Goal: Check status: Check status

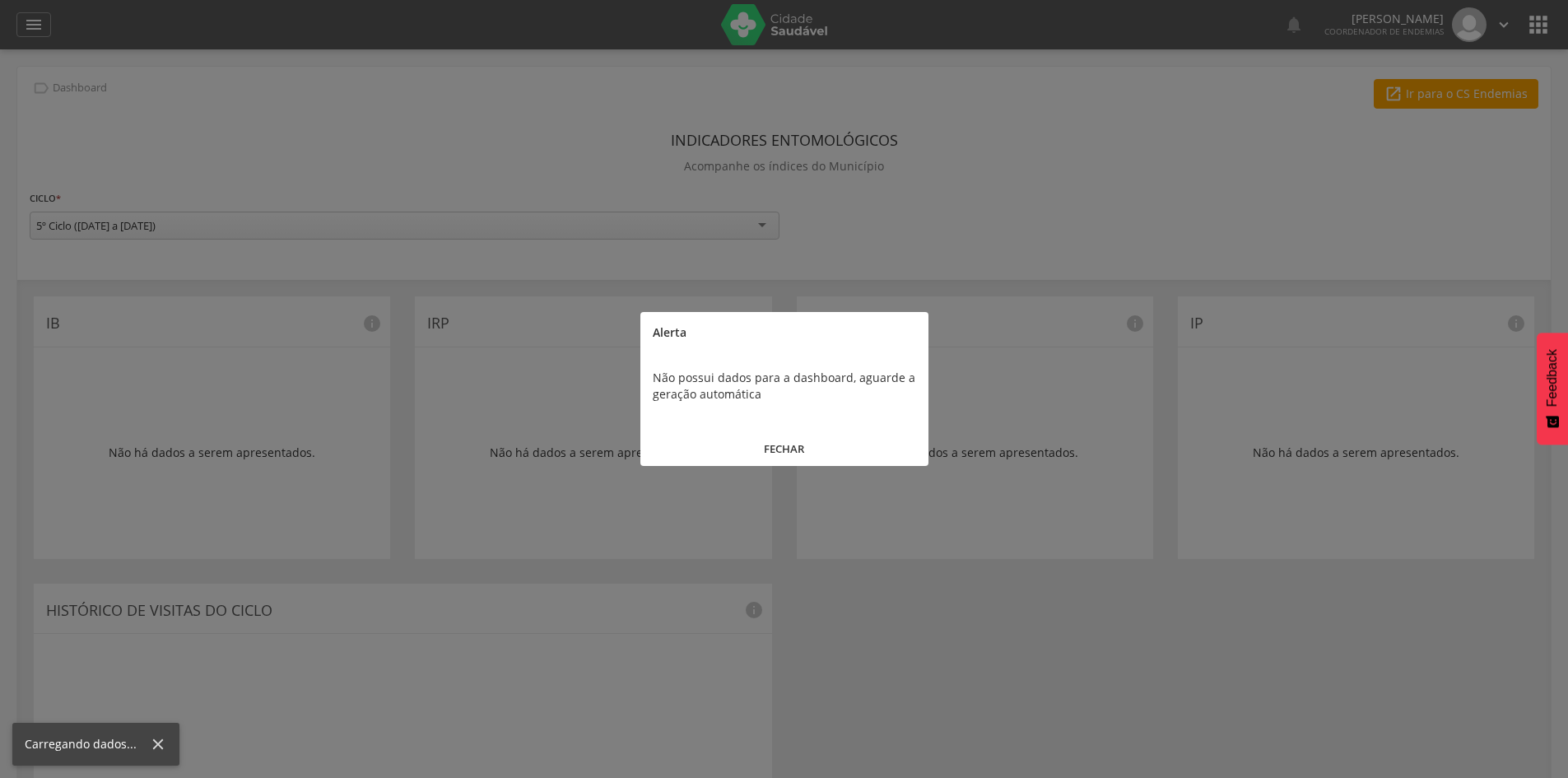
click at [799, 450] on button "FECHAR" at bounding box center [784, 449] width 288 height 36
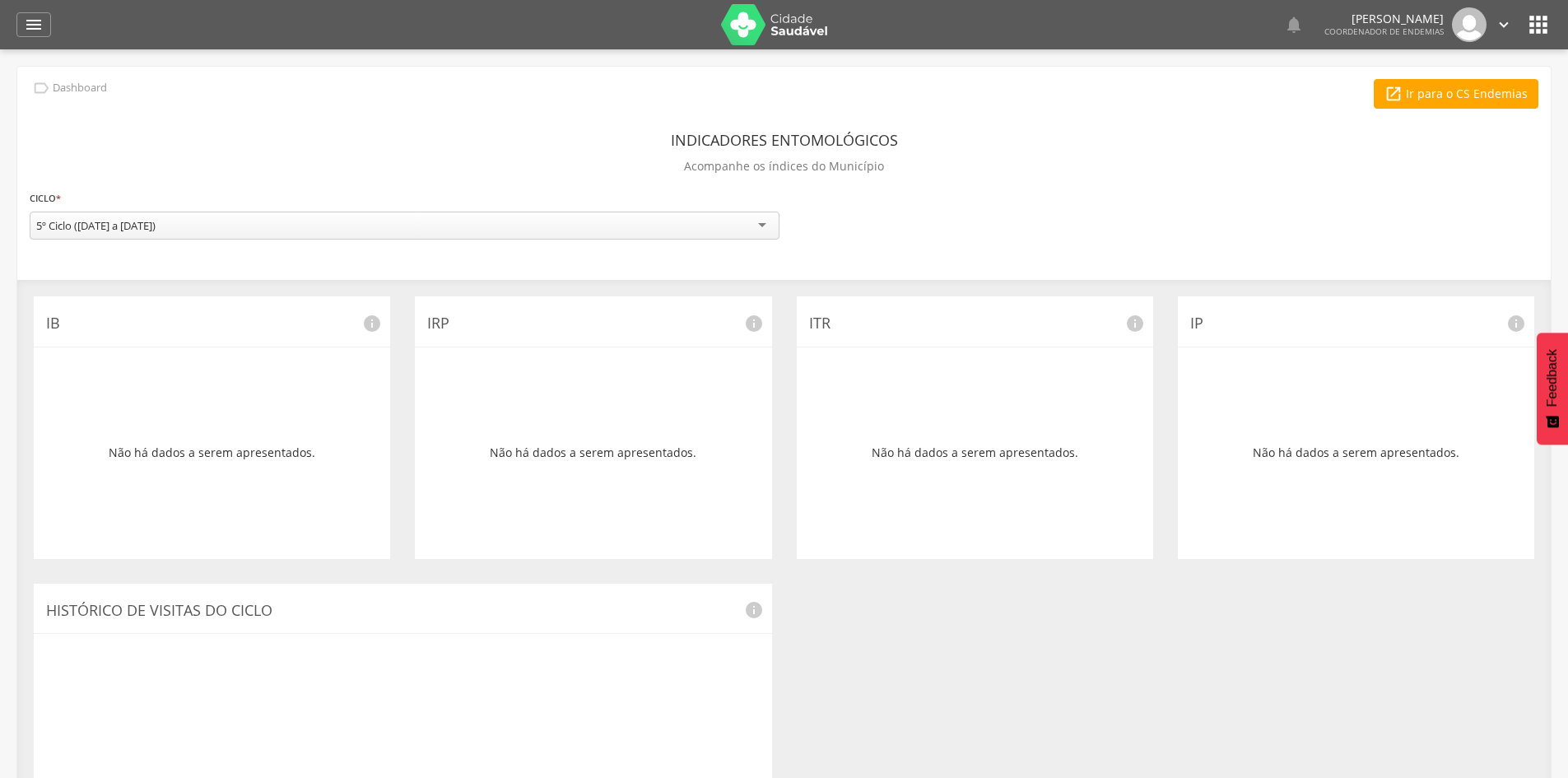
click at [790, 35] on img at bounding box center [774, 25] width 107 height 41
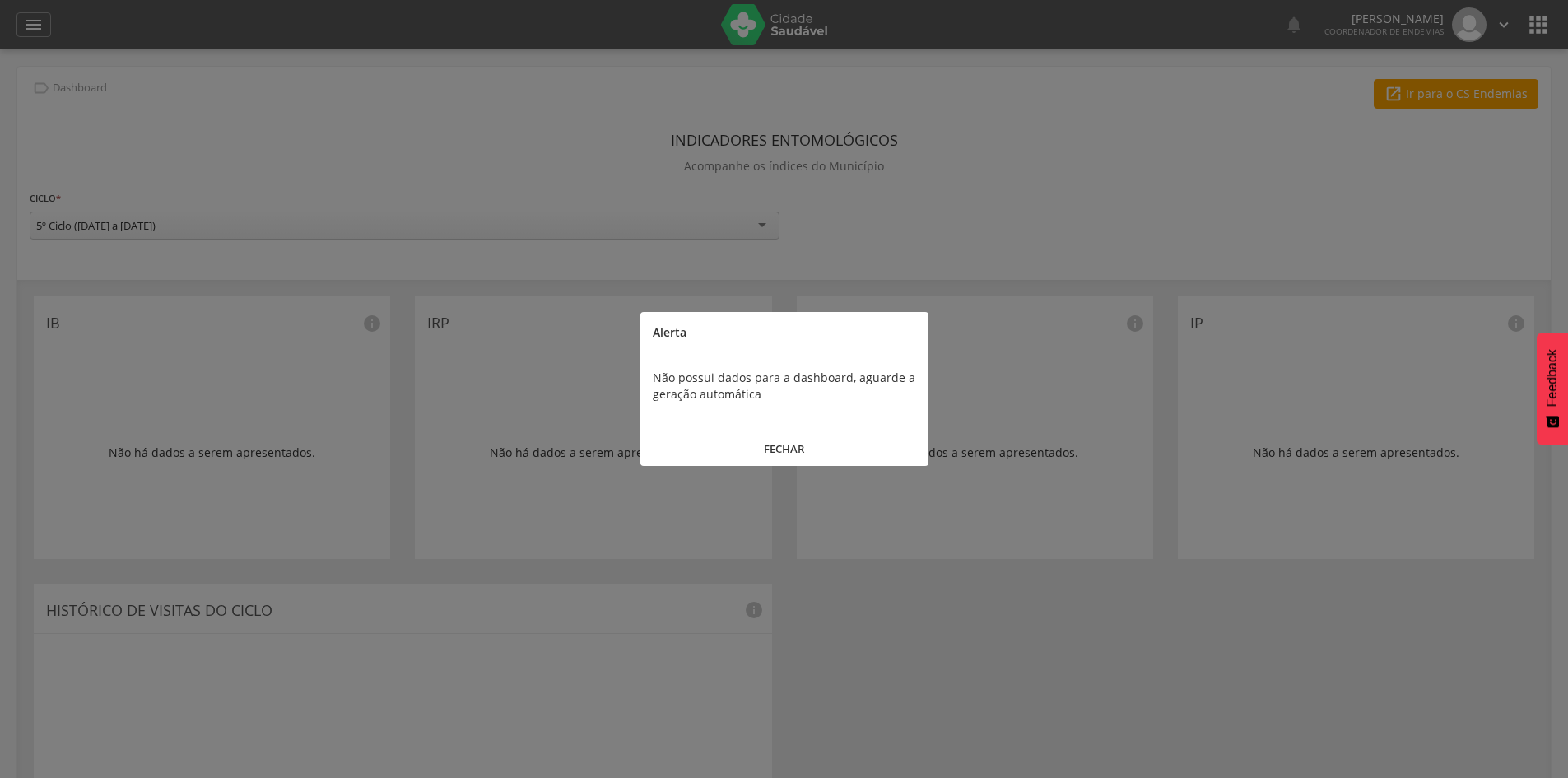
click at [787, 448] on button "FECHAR" at bounding box center [784, 449] width 288 height 36
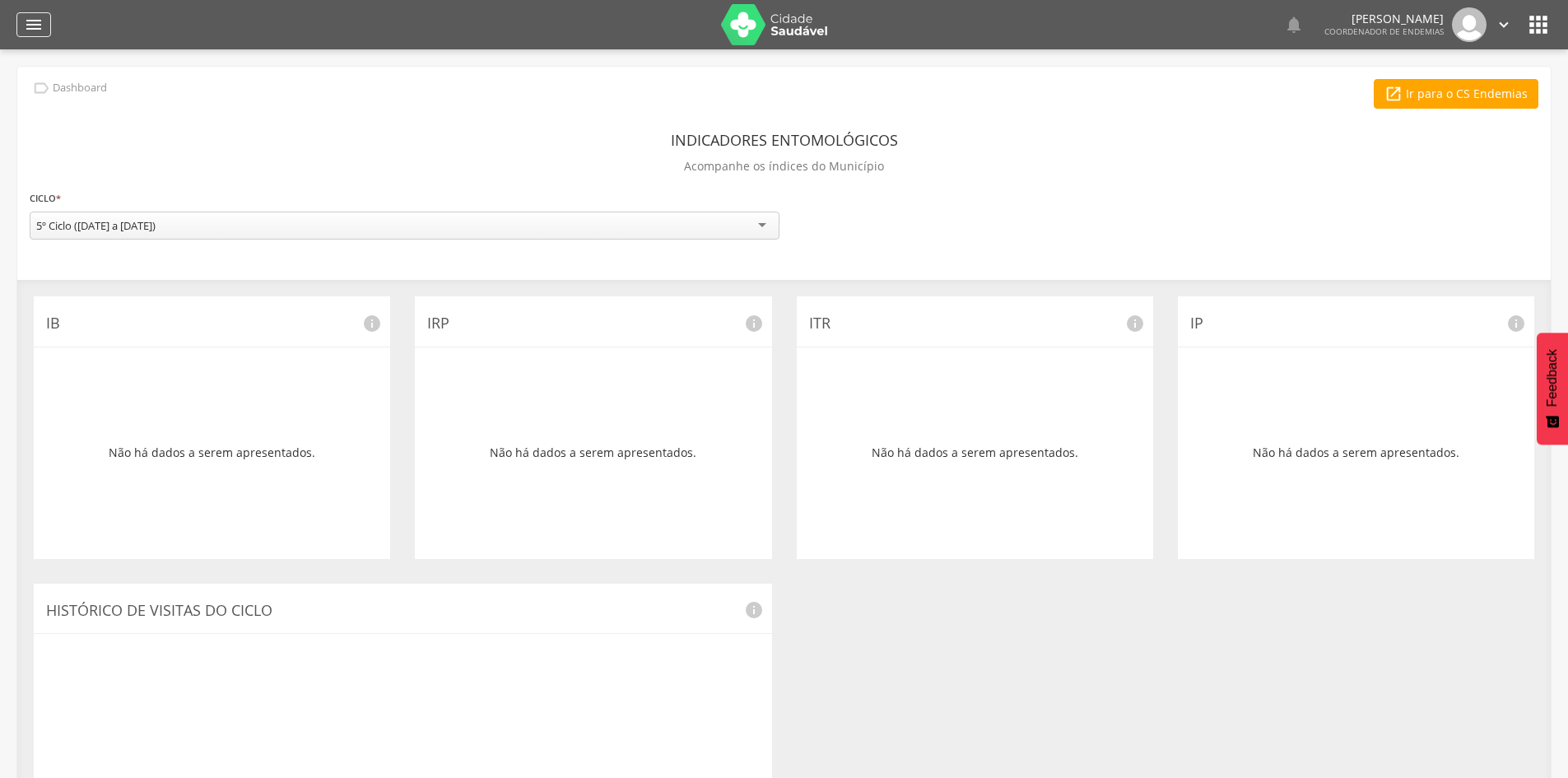
click at [28, 26] on icon "" at bounding box center [34, 25] width 20 height 20
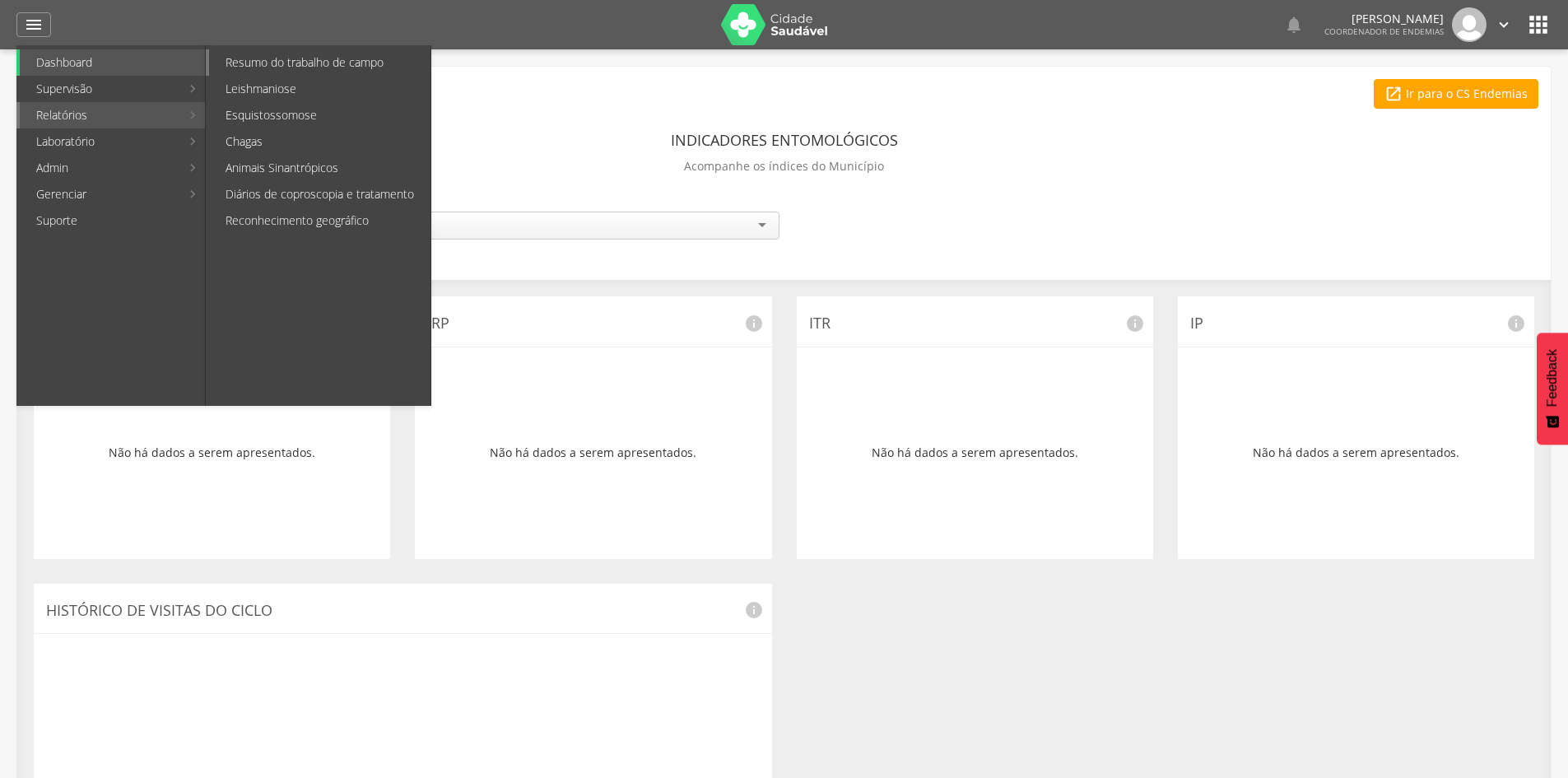
click at [266, 56] on link "Resumo do trabalho de campo" at bounding box center [319, 63] width 221 height 27
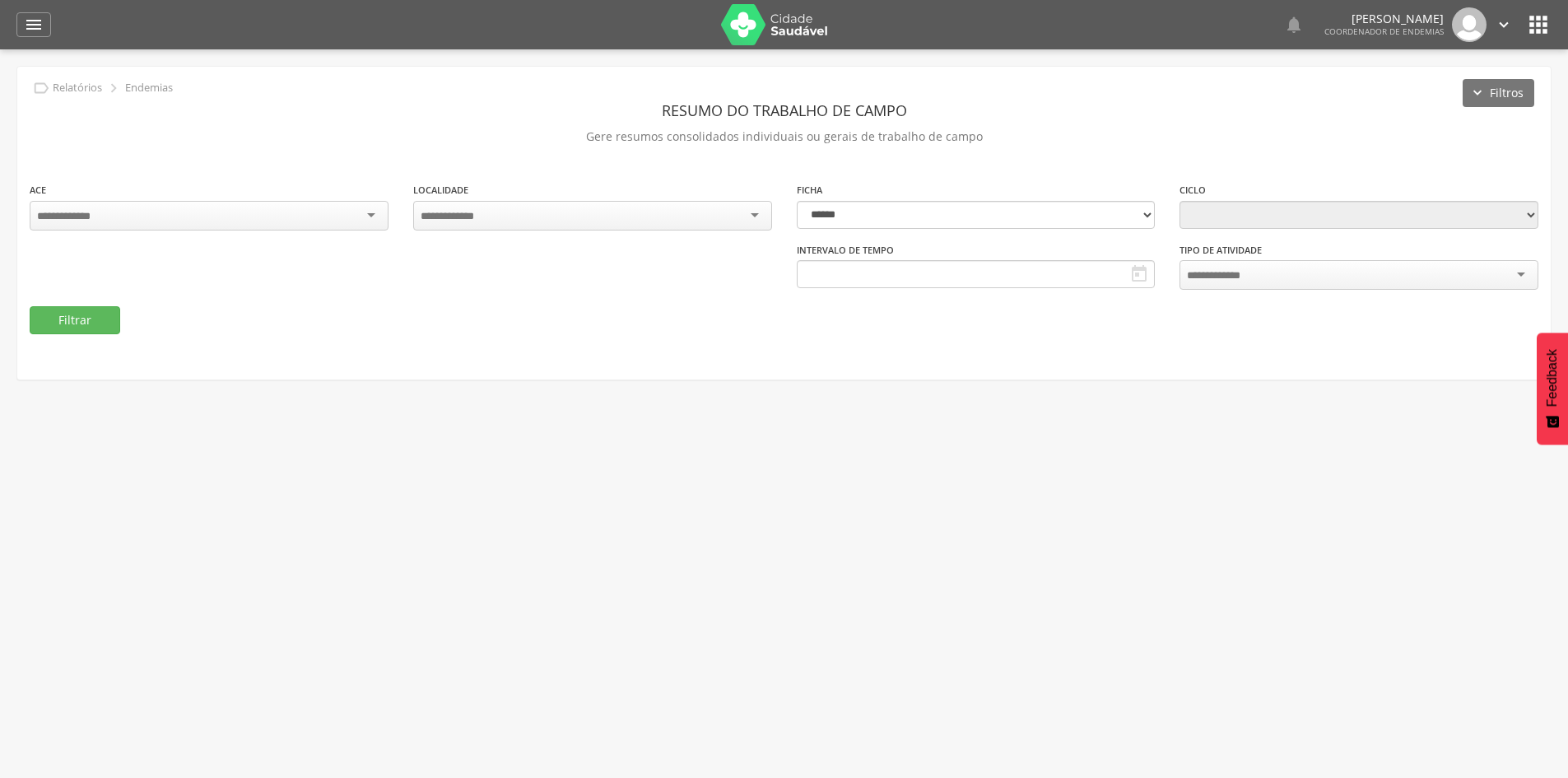
type input "**********"
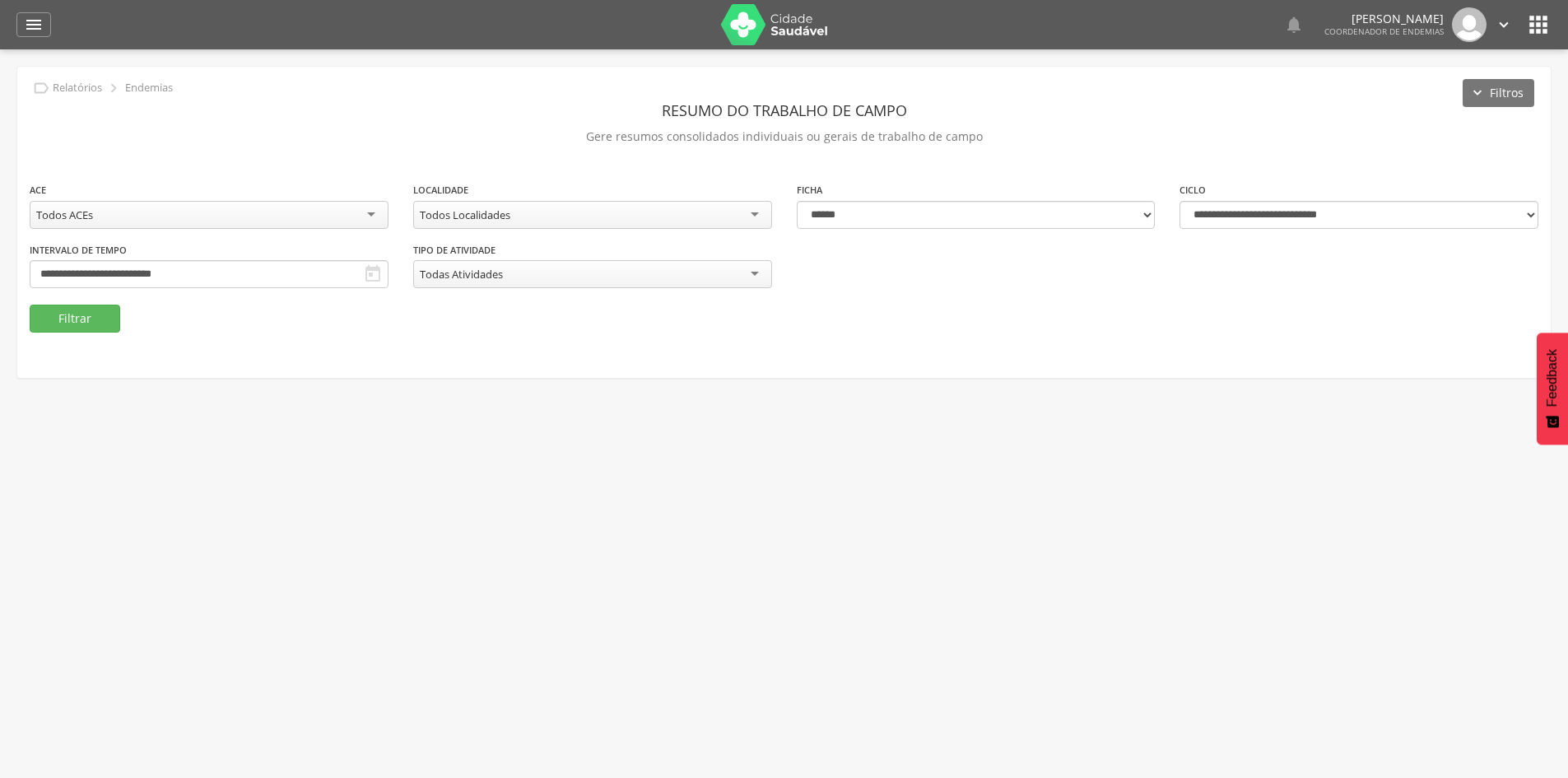
click at [376, 275] on icon "" at bounding box center [373, 275] width 20 height 20
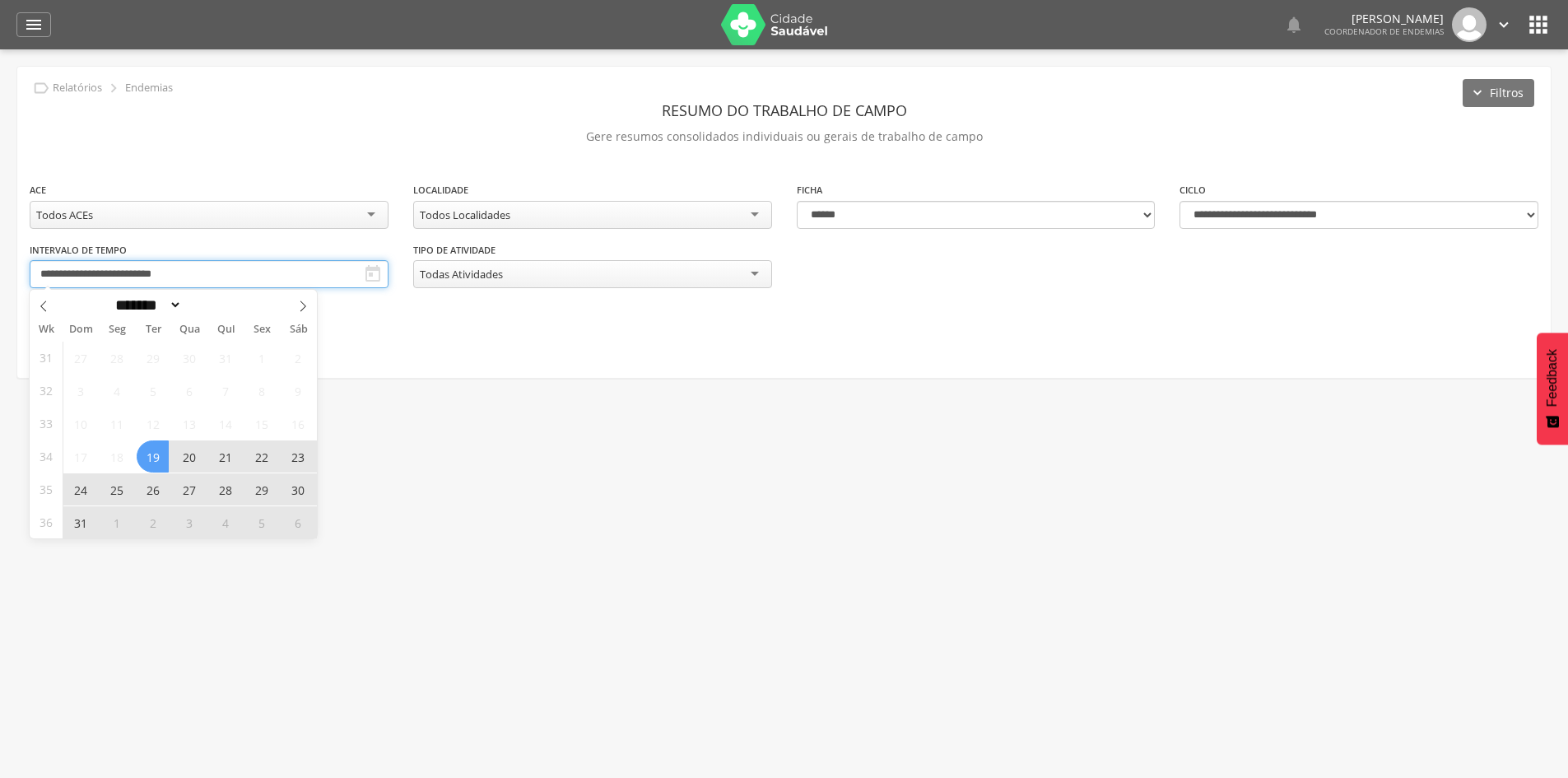
click at [354, 272] on input "**********" at bounding box center [209, 275] width 359 height 28
click at [299, 306] on icon at bounding box center [303, 306] width 12 height 12
select select "*"
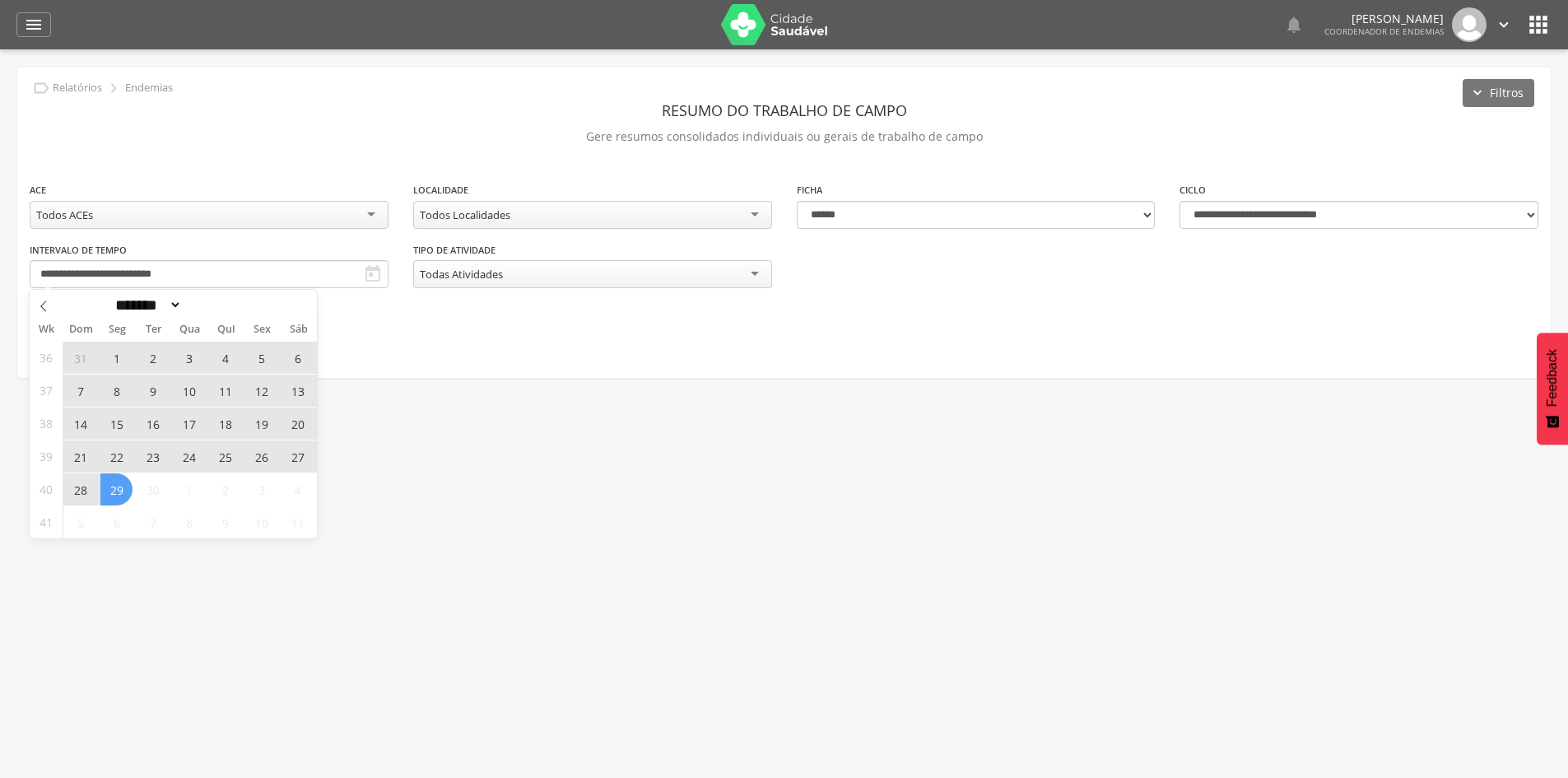
click at [299, 306] on div "******* ********* ***** ***** **** ***** ***** ****** ******** ****" at bounding box center [173, 304] width 287 height 28
click at [114, 460] on span "22" at bounding box center [116, 456] width 32 height 32
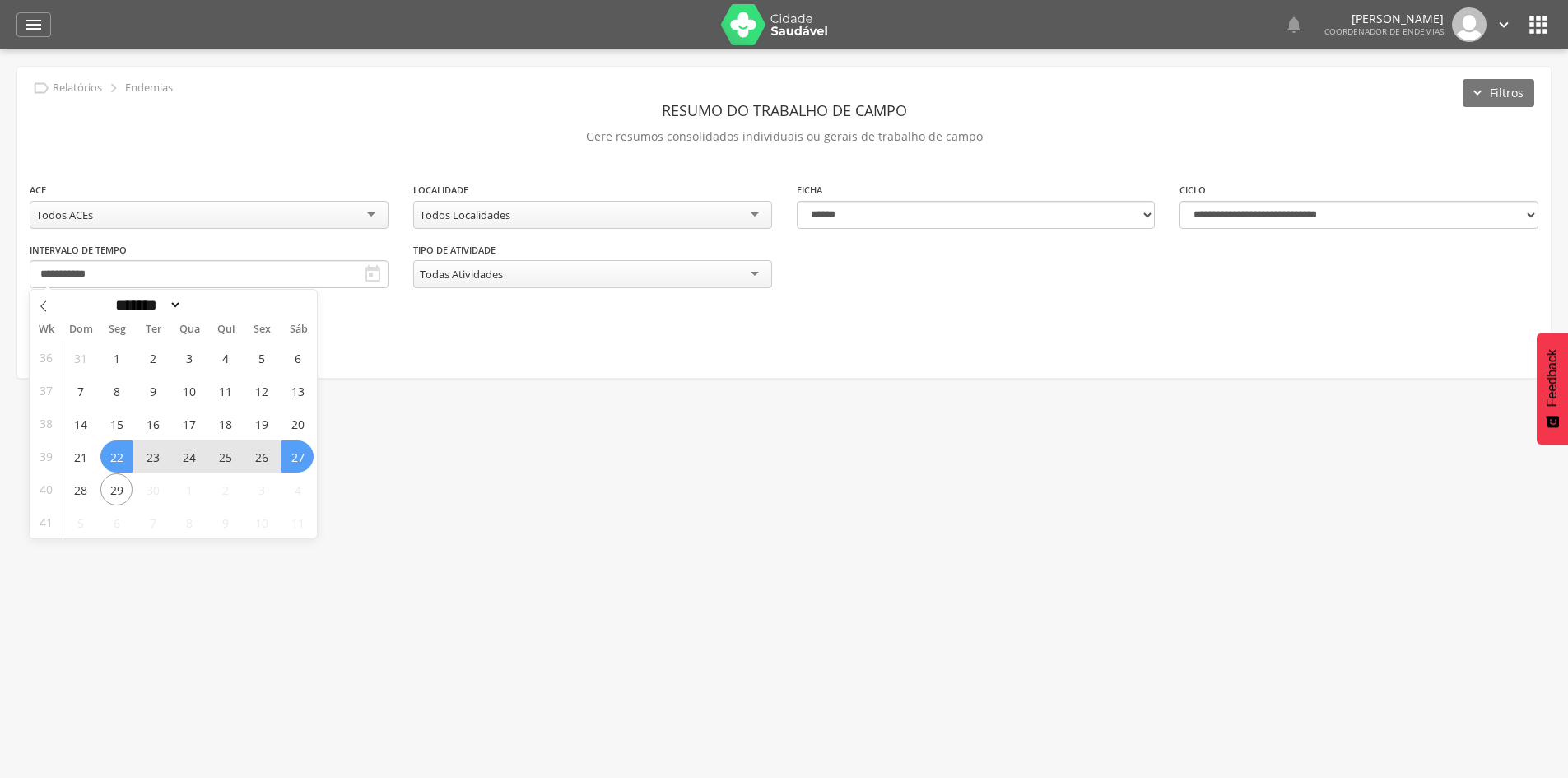
click at [289, 465] on span "27" at bounding box center [297, 456] width 32 height 32
type input "**********"
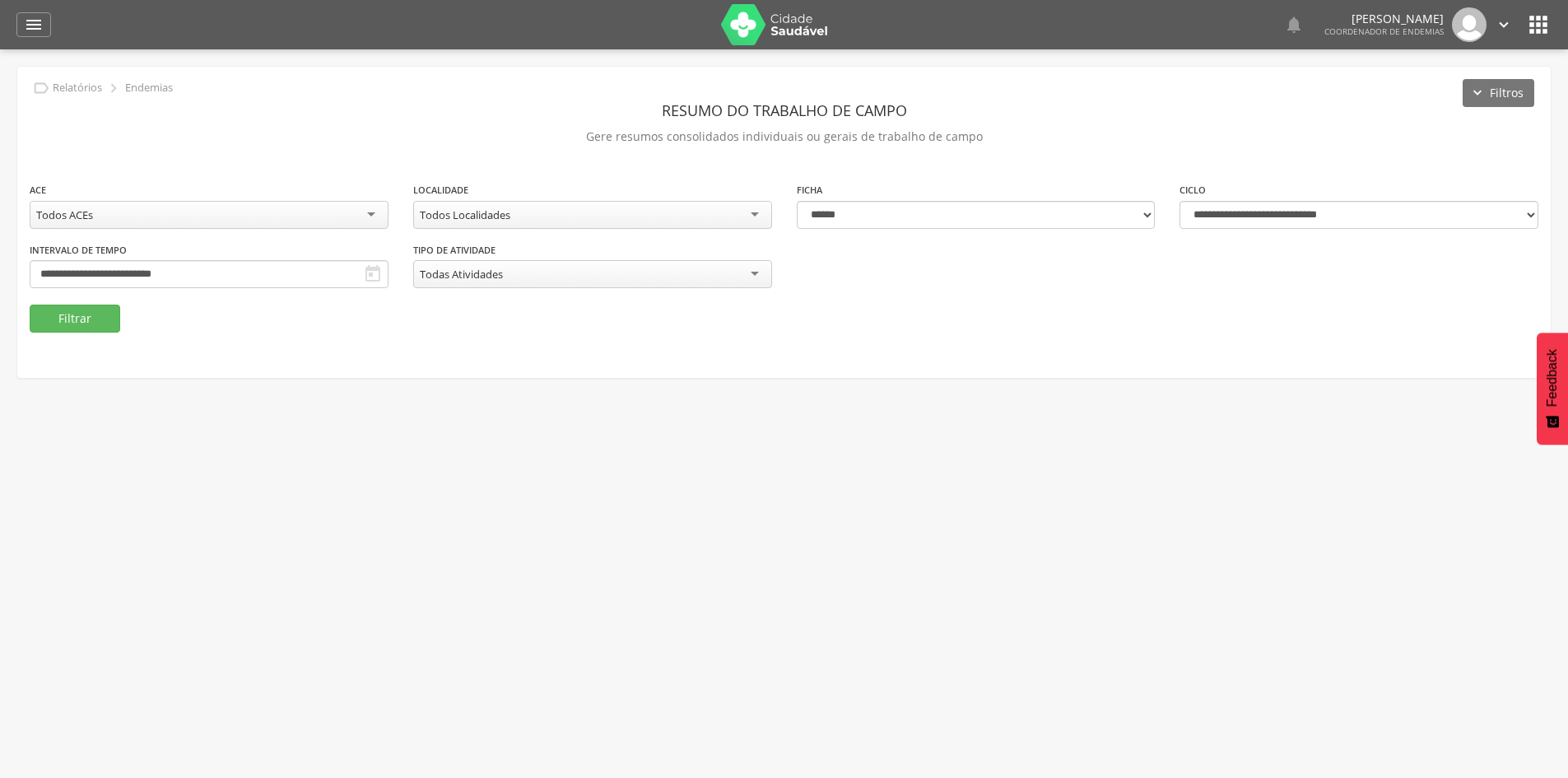
click at [704, 219] on div "Todos Localidades" at bounding box center [592, 215] width 359 height 28
click at [113, 314] on button "Filtrar" at bounding box center [75, 318] width 90 height 28
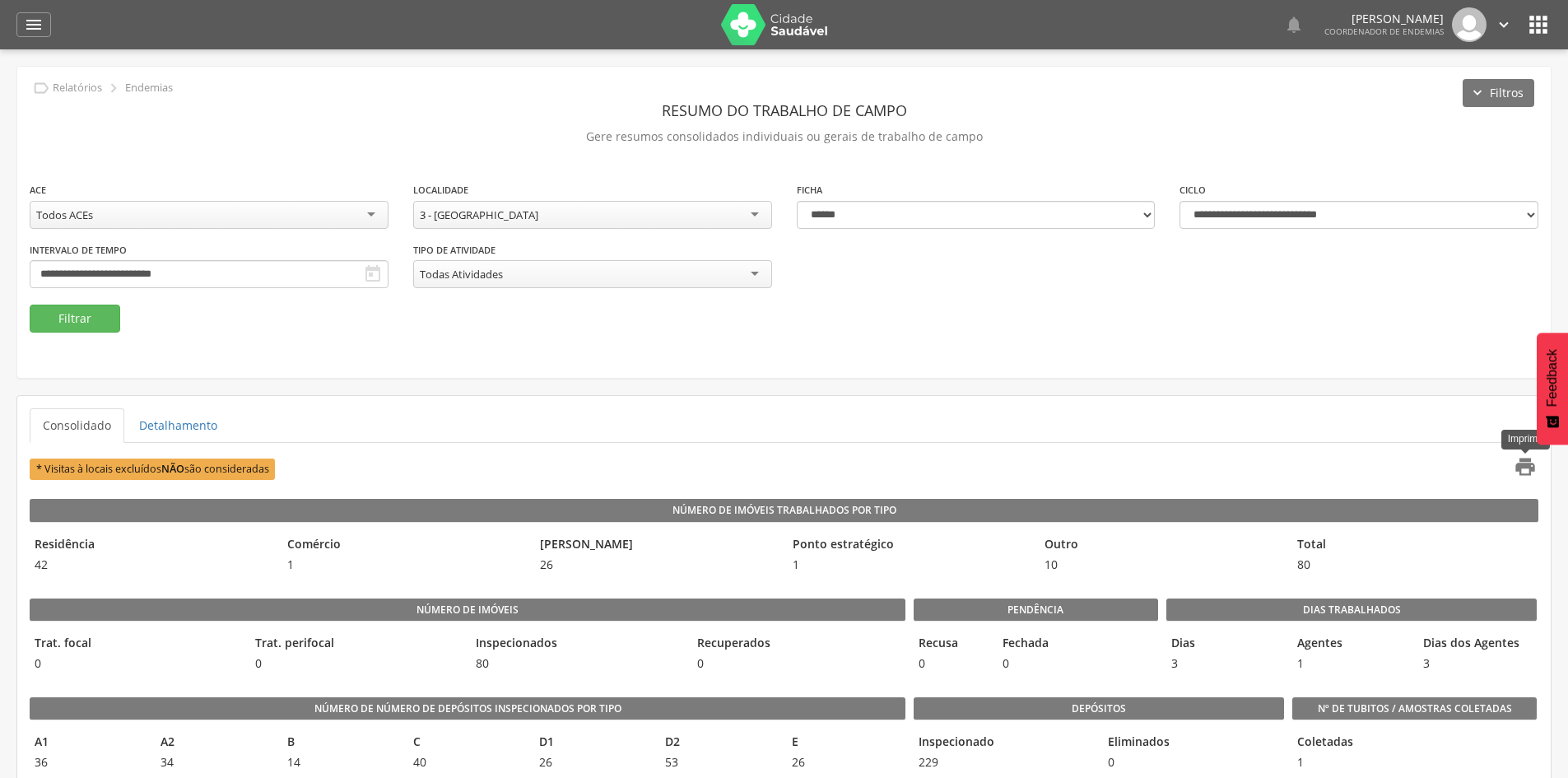
click at [1521, 475] on icon "" at bounding box center [1525, 467] width 23 height 23
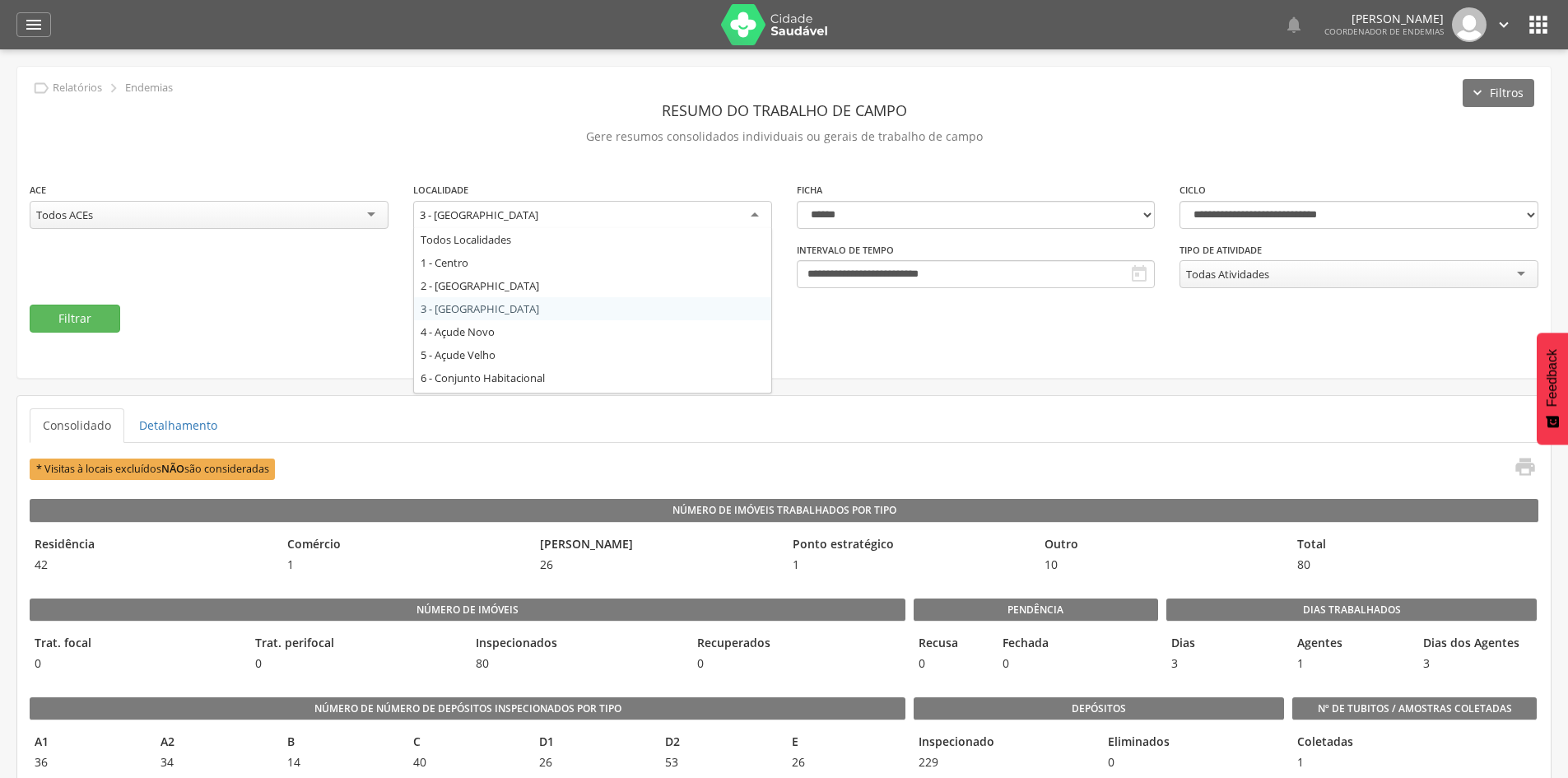
click at [677, 216] on div "3 - [GEOGRAPHIC_DATA]" at bounding box center [592, 216] width 359 height 30
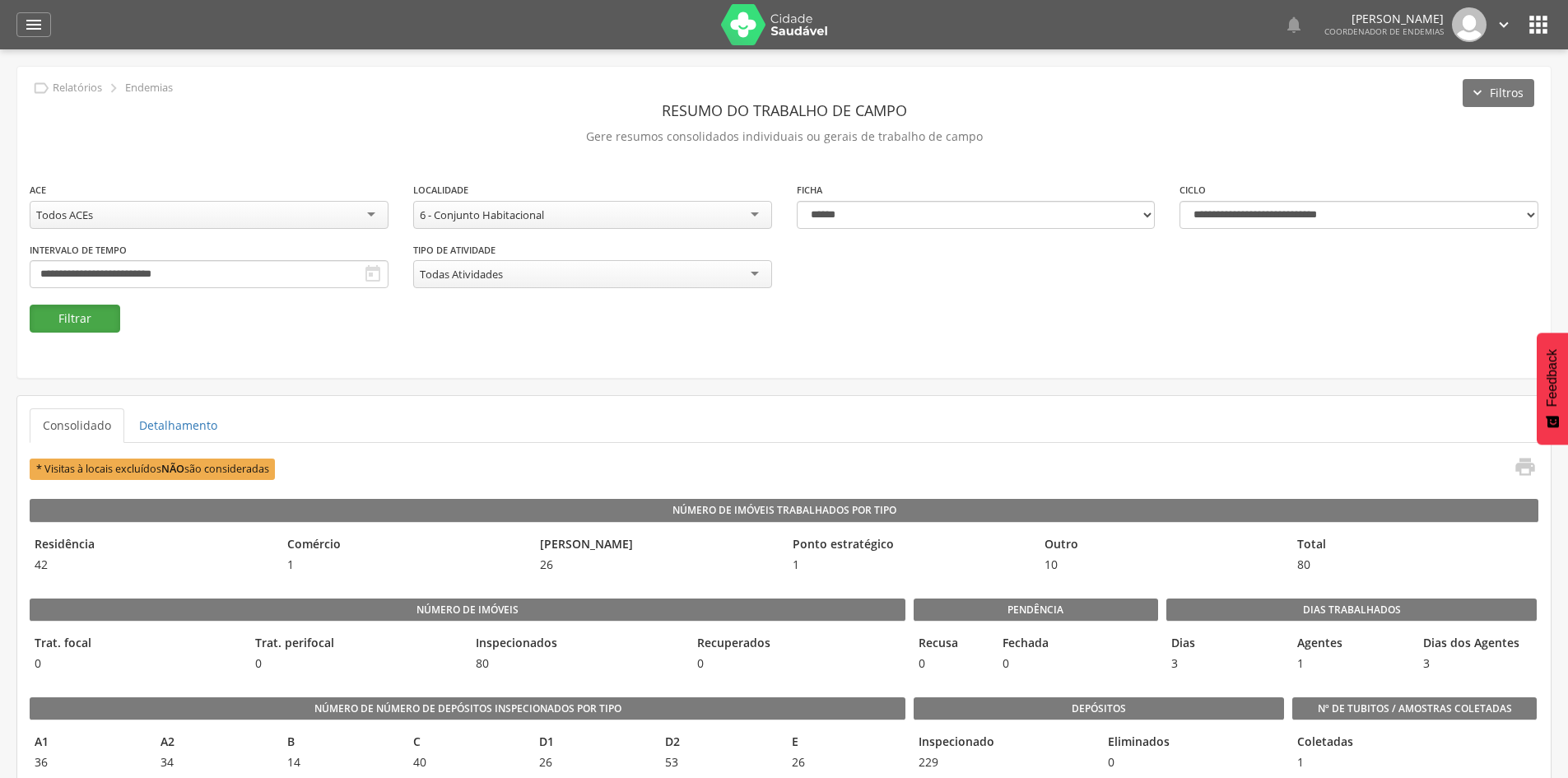
click at [119, 318] on button "Filtrar" at bounding box center [75, 318] width 90 height 28
click at [1530, 471] on icon "" at bounding box center [1525, 467] width 23 height 23
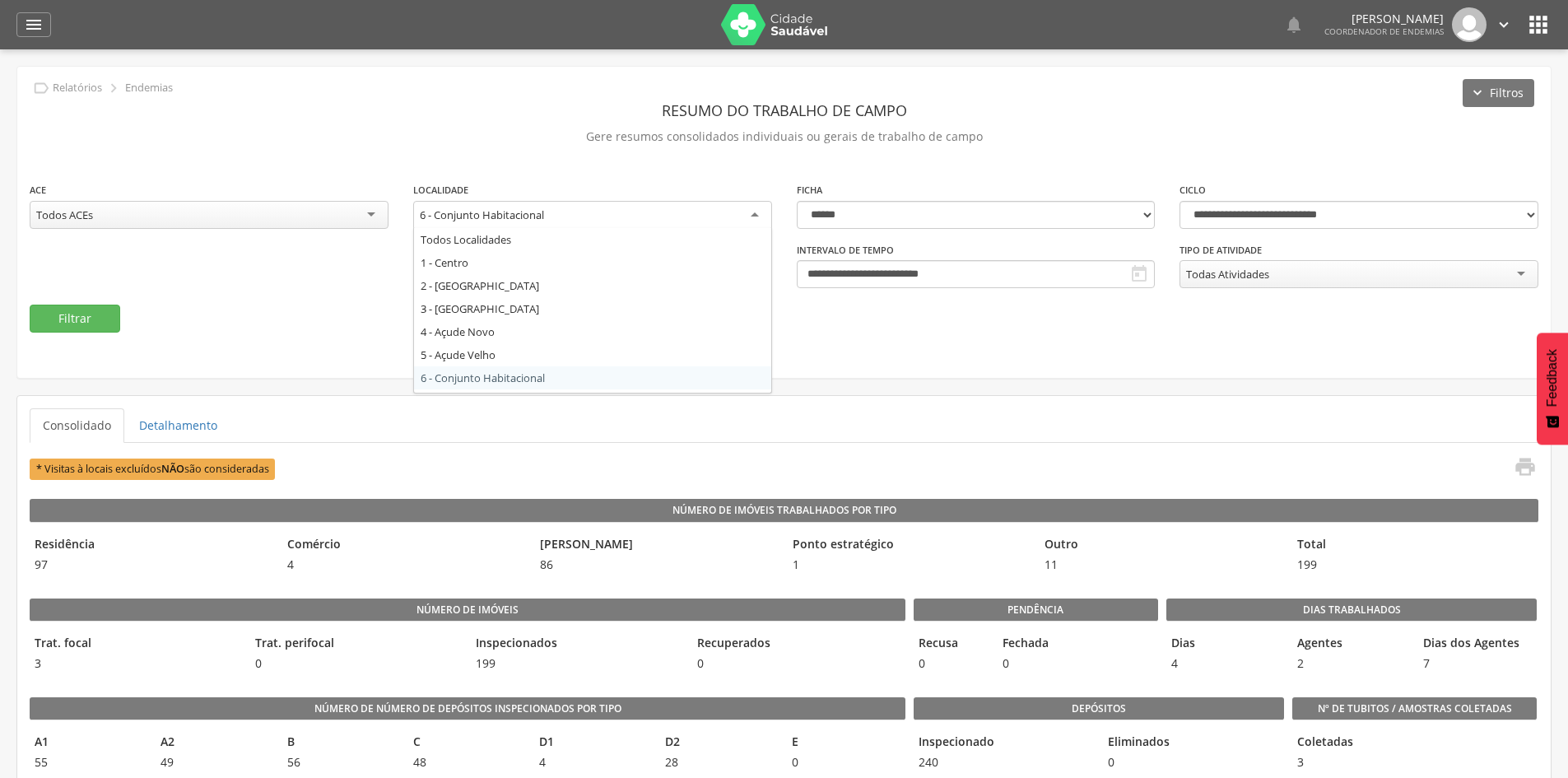
click at [704, 221] on div "6 - Conjunto Habitacional" at bounding box center [592, 216] width 359 height 30
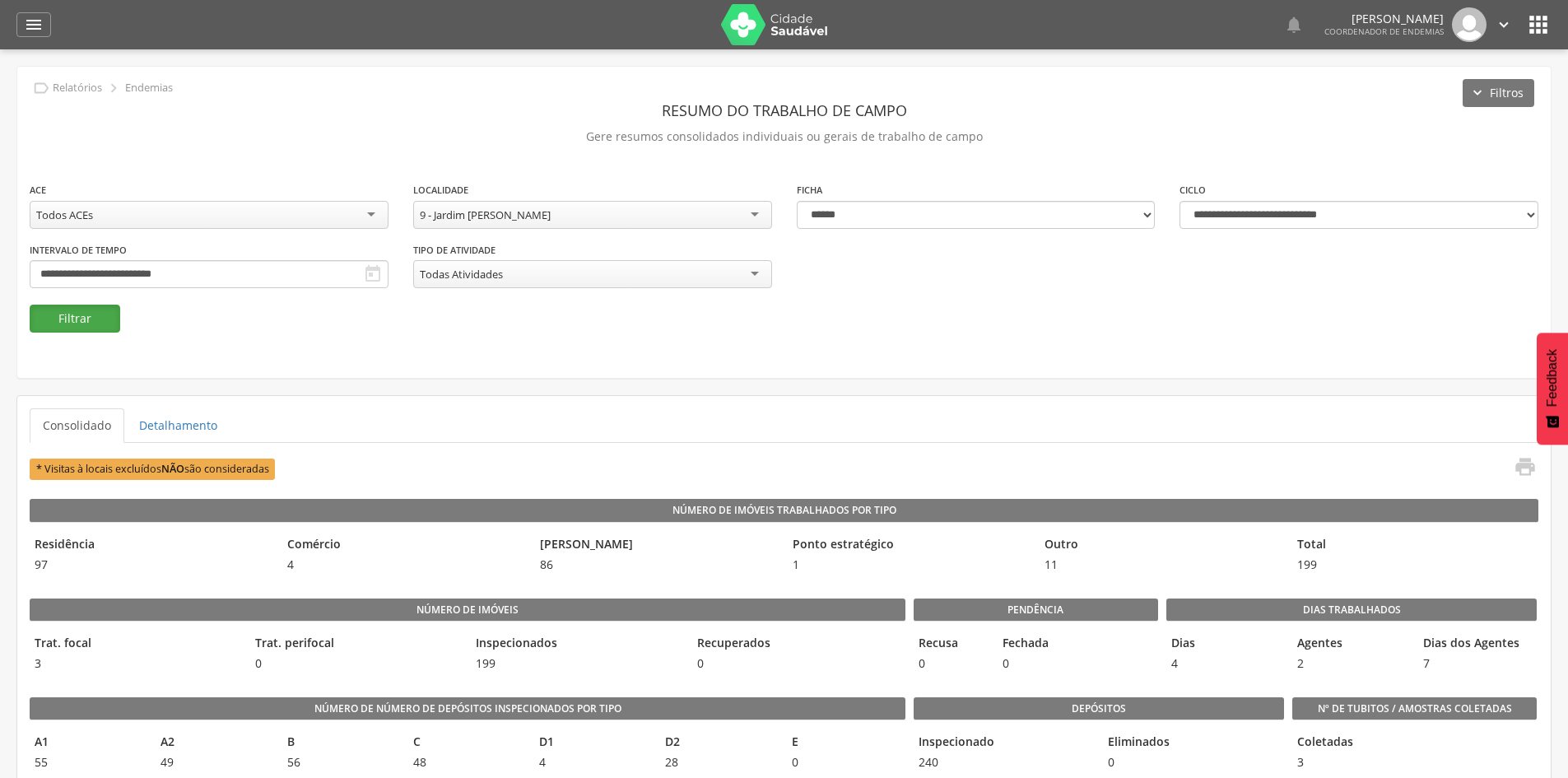
click at [56, 318] on button "Filtrar" at bounding box center [75, 318] width 90 height 28
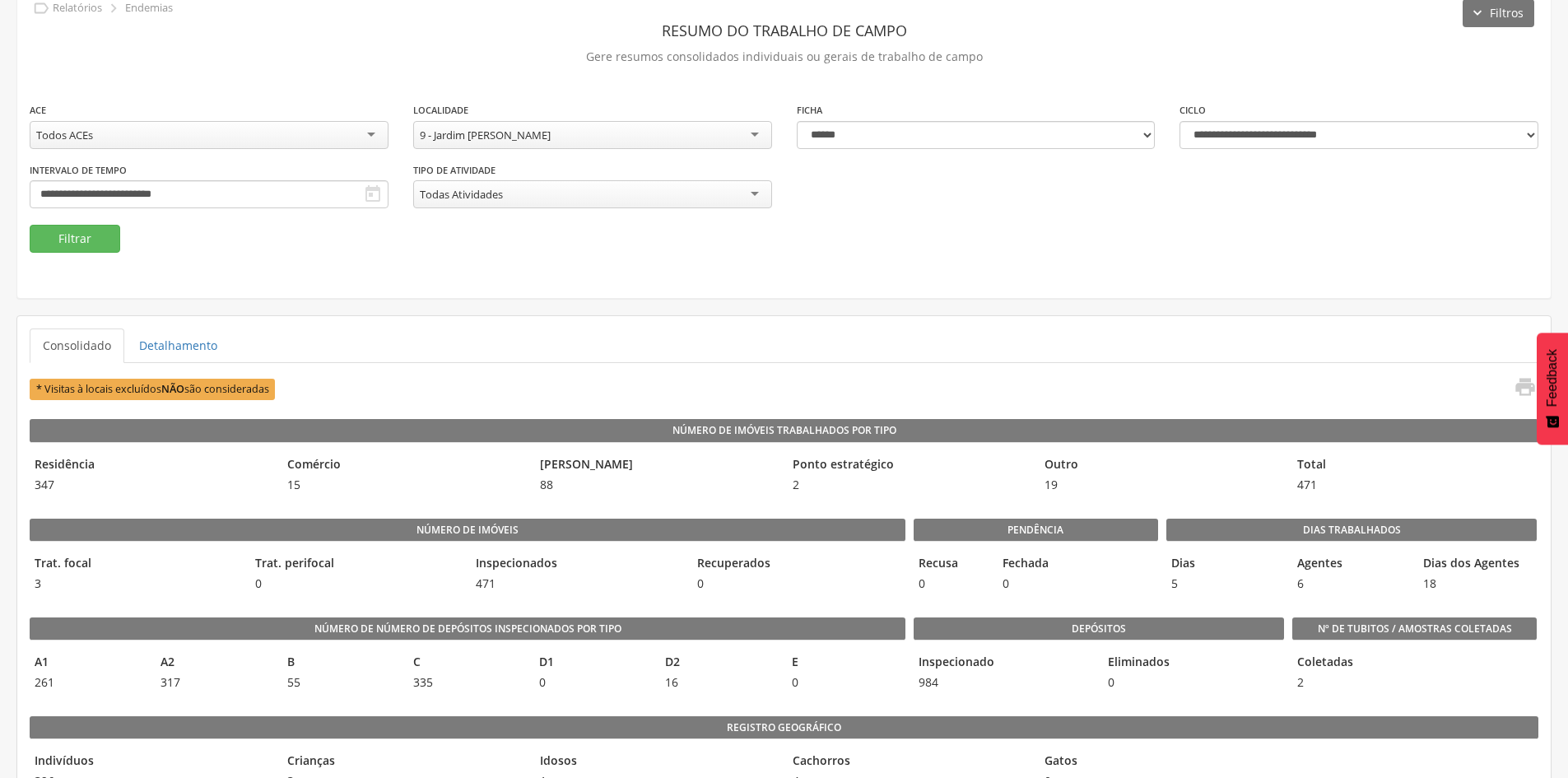
scroll to position [0, 0]
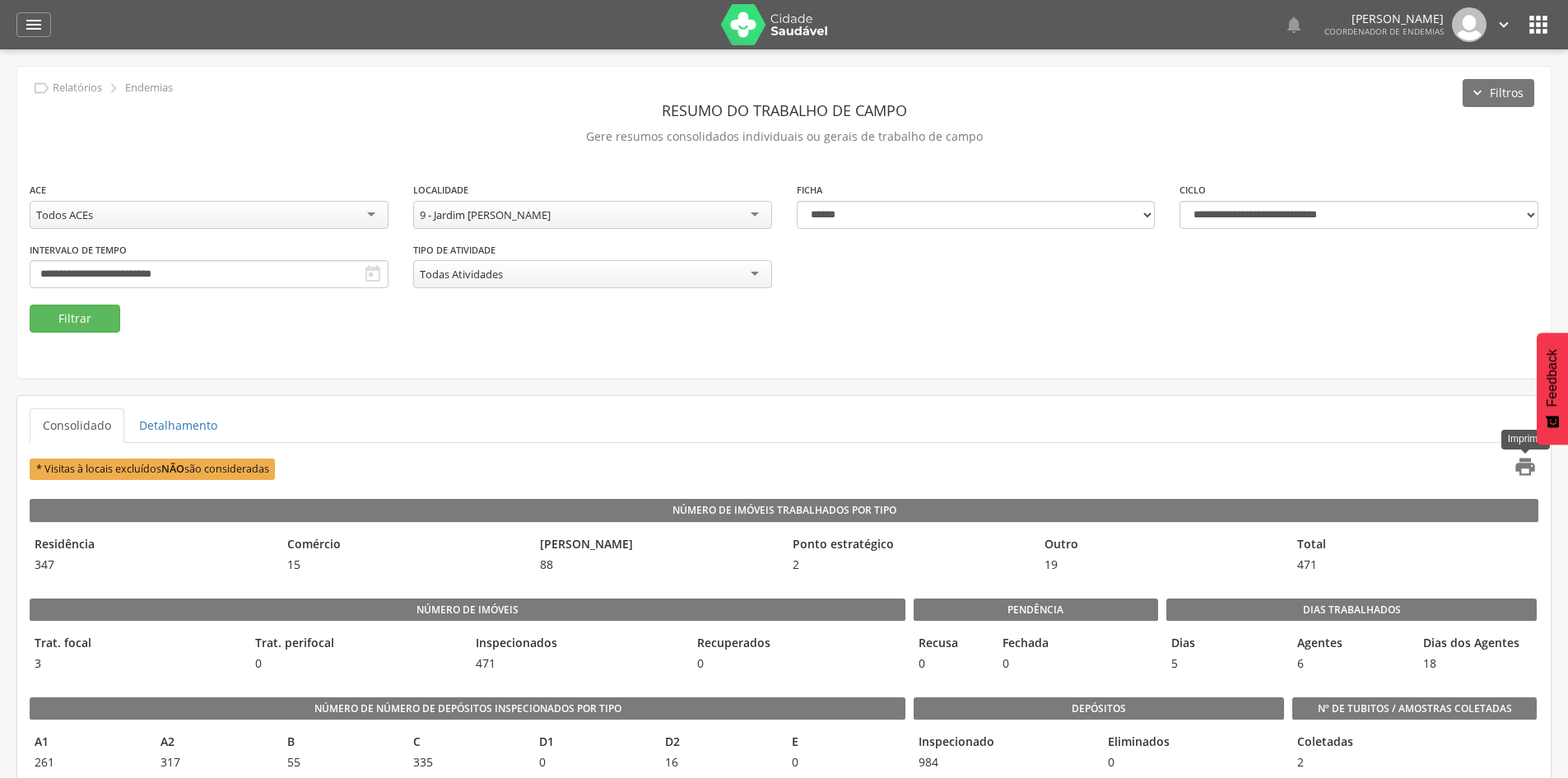
click at [1528, 469] on icon "" at bounding box center [1525, 467] width 23 height 23
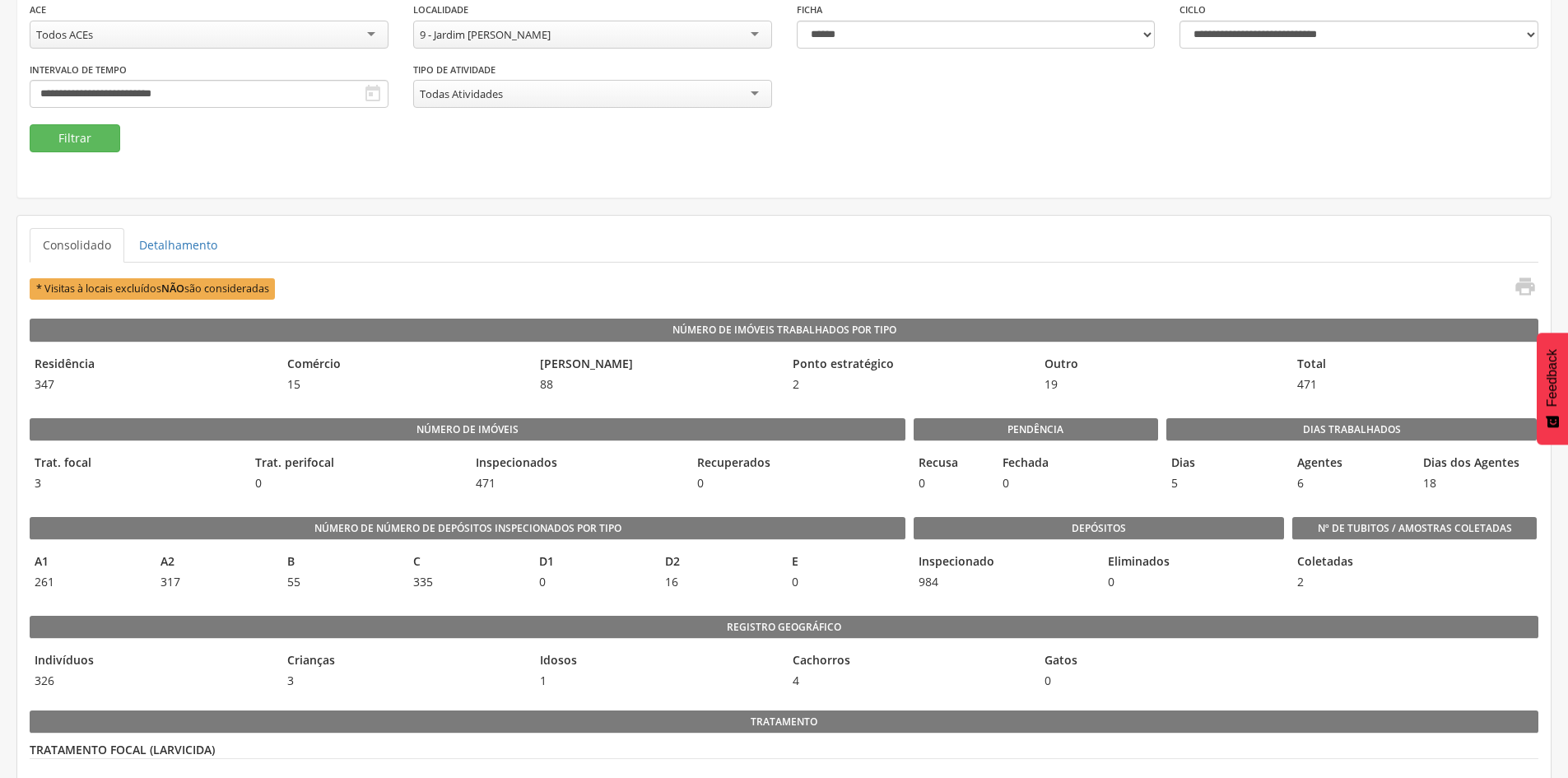
scroll to position [82, 0]
